Goal: Find contact information: Find contact information

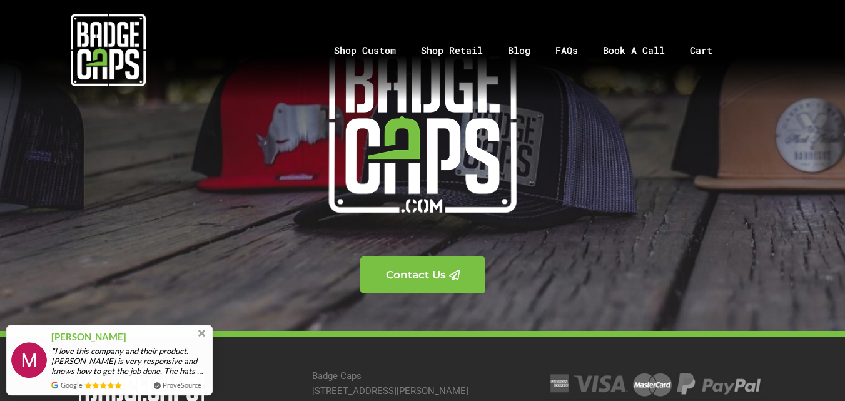
scroll to position [4366, 0]
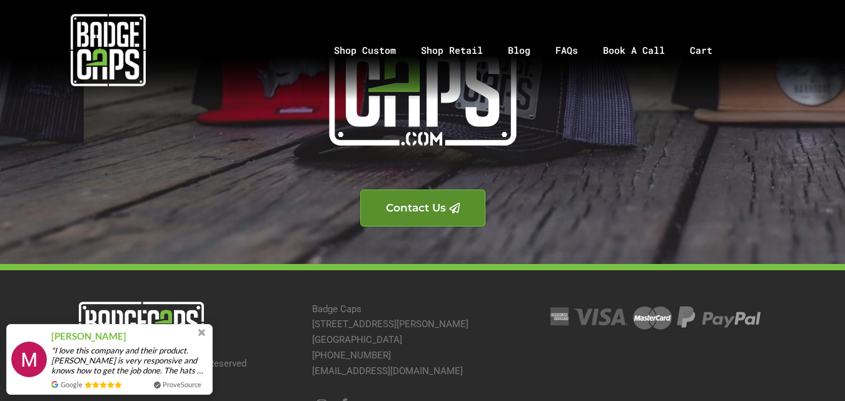
click at [429, 204] on span "Contact Us" at bounding box center [416, 208] width 60 height 11
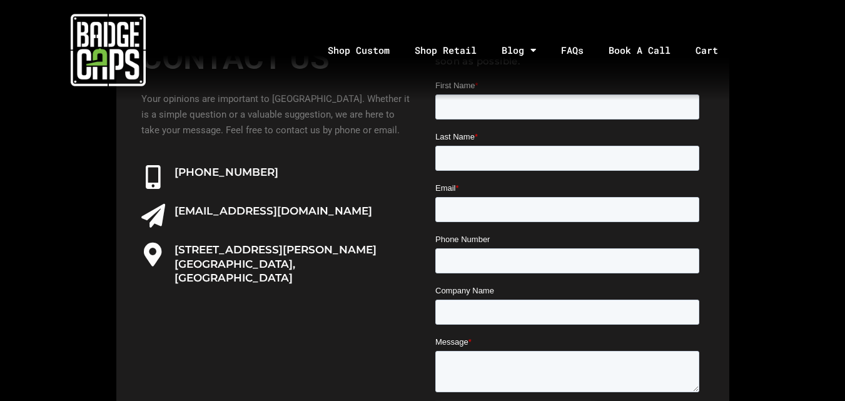
scroll to position [250, 0]
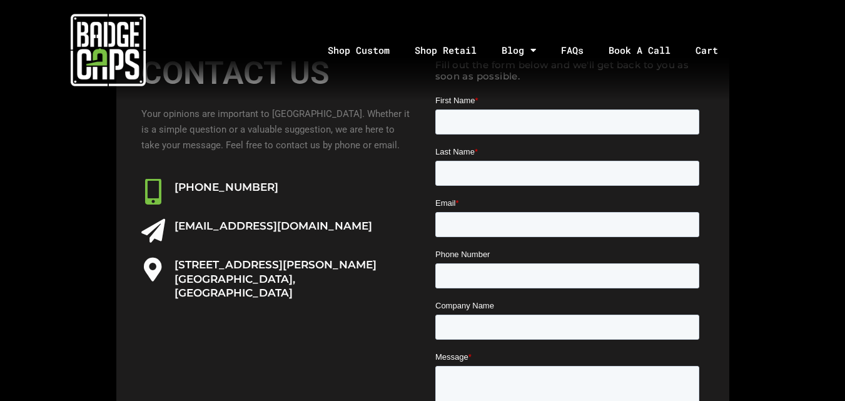
click at [156, 189] on icon "903-905-4146" at bounding box center [153, 192] width 26 height 26
click at [170, 233] on div "[EMAIL_ADDRESS][DOMAIN_NAME]" at bounding box center [275, 232] width 269 height 26
click at [159, 236] on icon "hello@badgecaps.com" at bounding box center [153, 231] width 26 height 26
click at [153, 275] on icon "39 Lamar Ave. Paris, TX 75460" at bounding box center [153, 270] width 26 height 26
click at [156, 199] on icon "903-905-4146" at bounding box center [153, 192] width 26 height 26
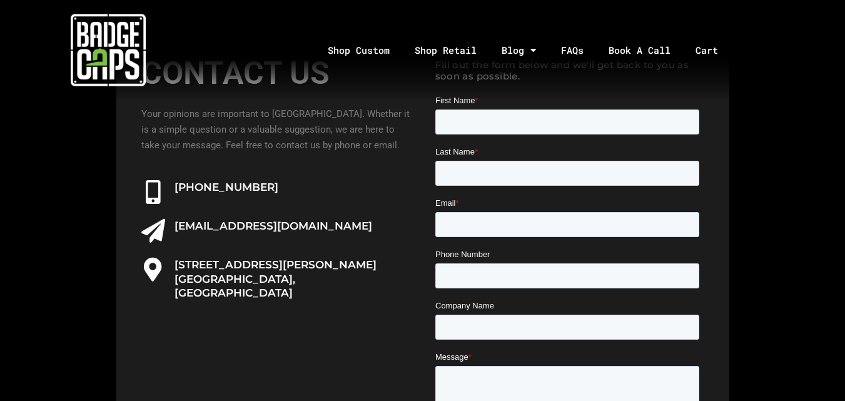
click at [150, 254] on div "Contact Us Your opinions are important to us. Whether it is a simple question o…" at bounding box center [276, 277] width 294 height 472
click at [154, 266] on icon "39 Lamar Ave. Paris, TX 75460" at bounding box center [153, 270] width 26 height 26
